Goal: Task Accomplishment & Management: Use online tool/utility

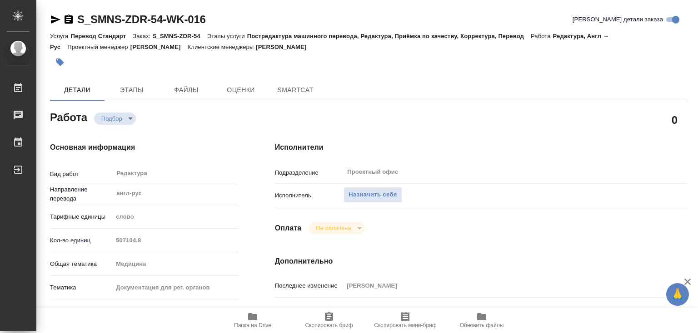
type textarea "x"
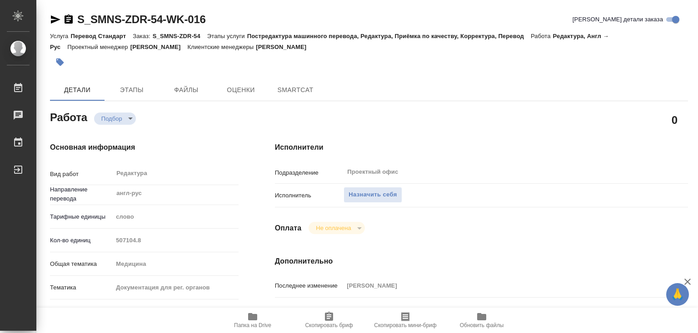
type textarea "x"
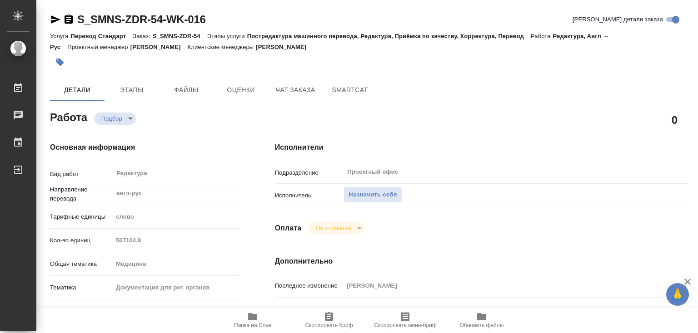
type textarea "x"
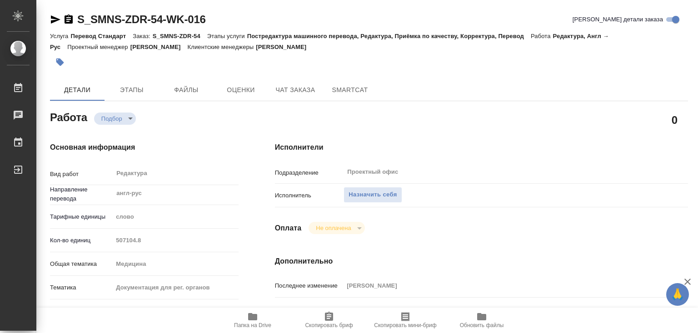
type textarea "x"
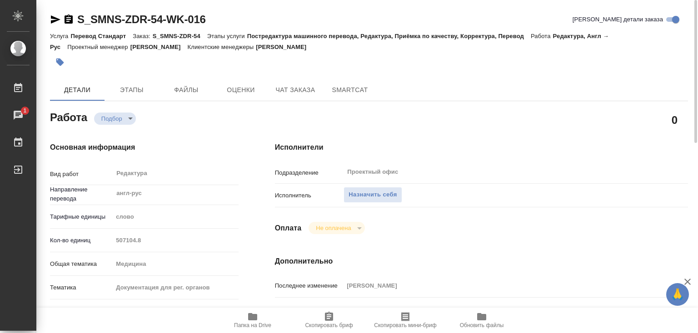
click at [251, 315] on icon "button" at bounding box center [252, 316] width 9 height 7
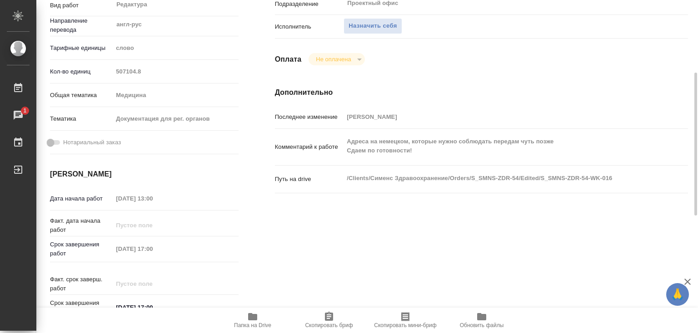
scroll to position [33, 0]
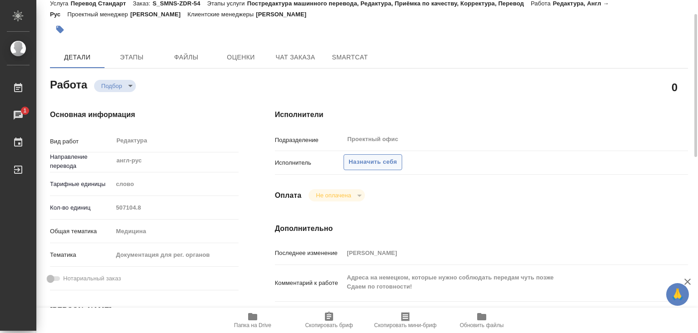
click at [379, 158] on span "Назначить себя" at bounding box center [372, 162] width 48 height 10
type textarea "x"
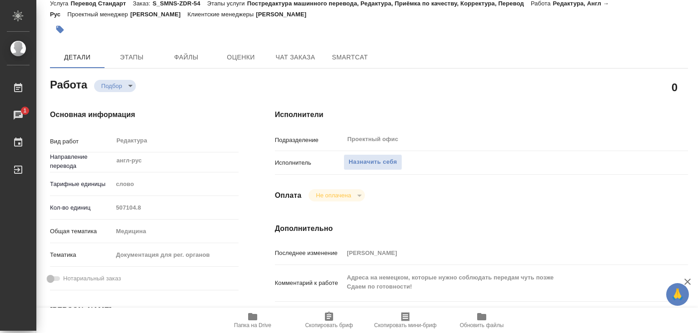
type textarea "x"
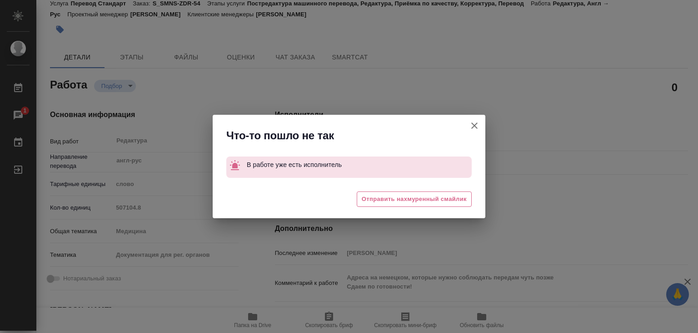
click at [475, 123] on icon "button" at bounding box center [474, 125] width 11 height 11
type textarea "x"
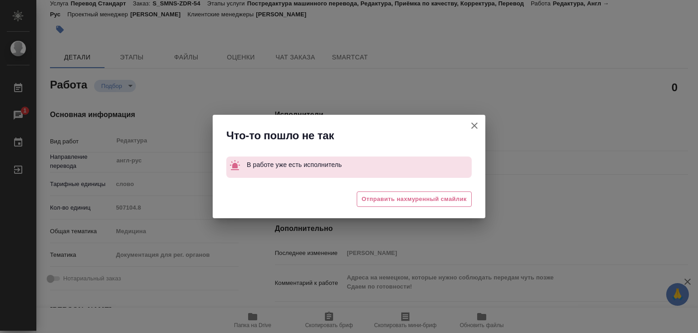
type textarea "x"
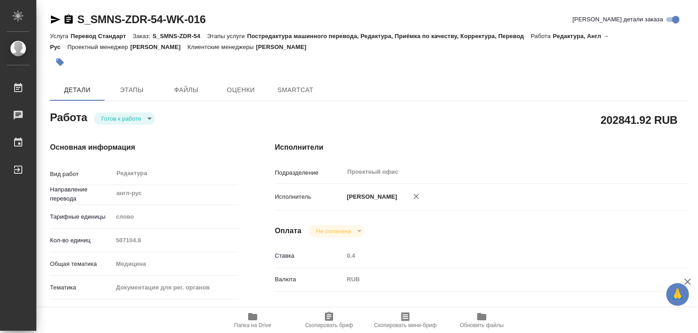
type textarea "x"
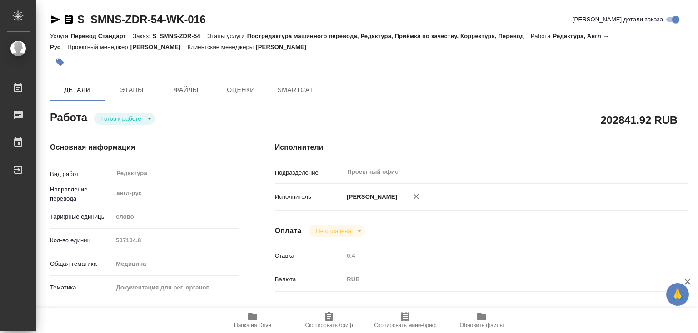
type textarea "x"
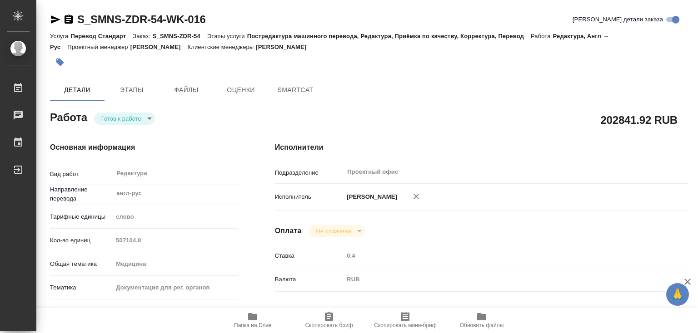
type textarea "x"
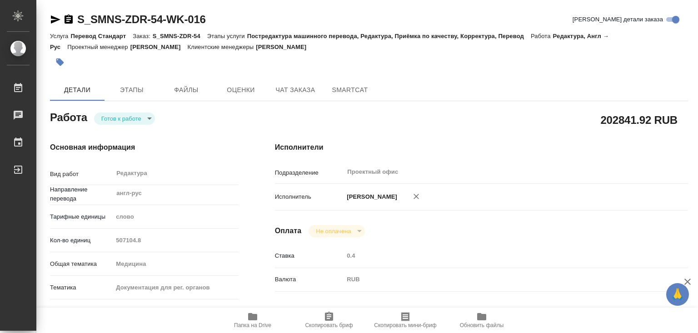
type textarea "x"
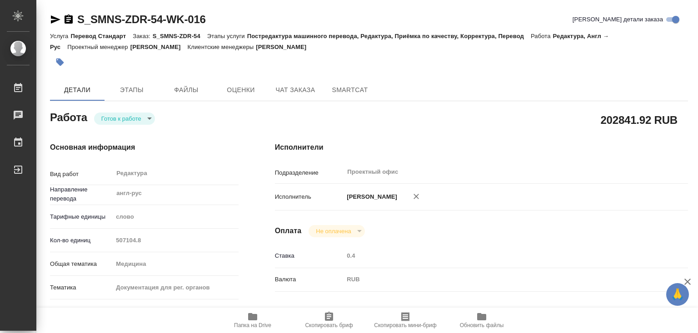
type textarea "x"
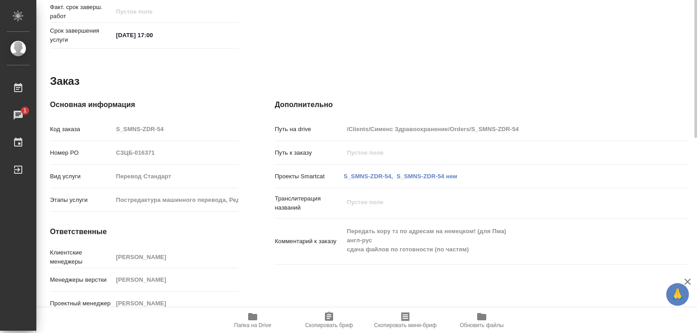
scroll to position [169, 0]
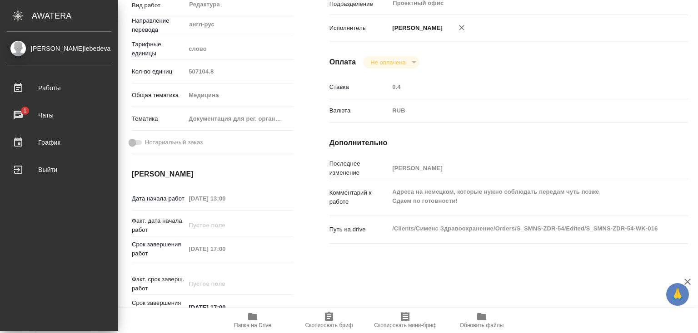
type textarea "x"
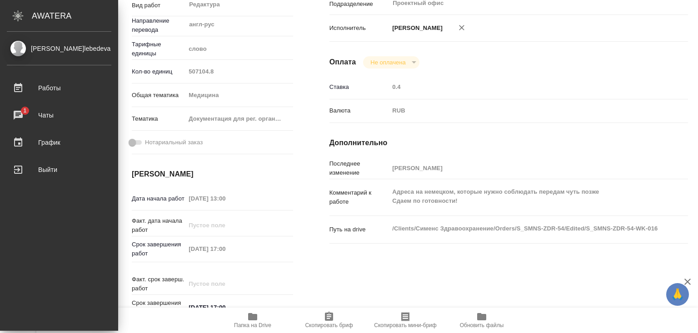
type textarea "x"
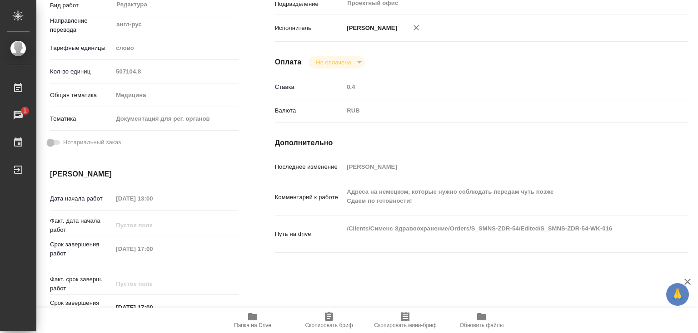
scroll to position [0, 0]
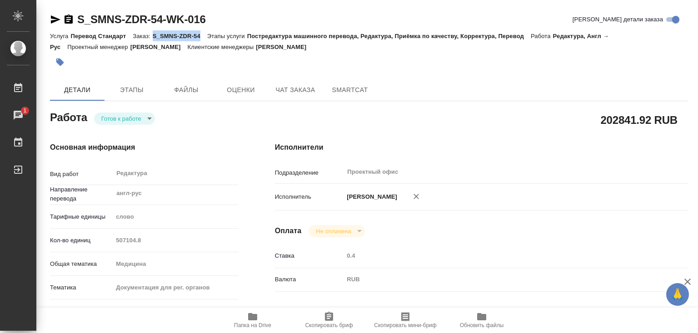
drag, startPoint x: 154, startPoint y: 35, endPoint x: 202, endPoint y: 36, distance: 48.6
click at [202, 38] on p "S_SMNS-ZDR-54" at bounding box center [180, 36] width 55 height 7
copy p "S_SMNS-ZDR-54"
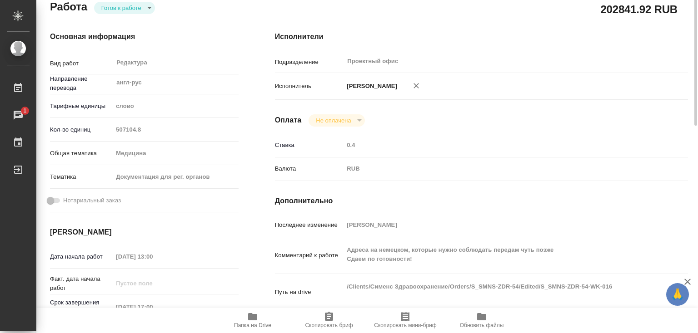
scroll to position [20, 0]
